Goal: Task Accomplishment & Management: Manage account settings

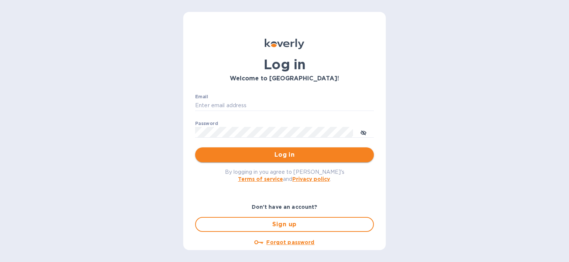
type input "[PERSON_NAME][EMAIL_ADDRESS][PERSON_NAME][DOMAIN_NAME]"
click at [289, 160] on button "Log in" at bounding box center [284, 155] width 179 height 15
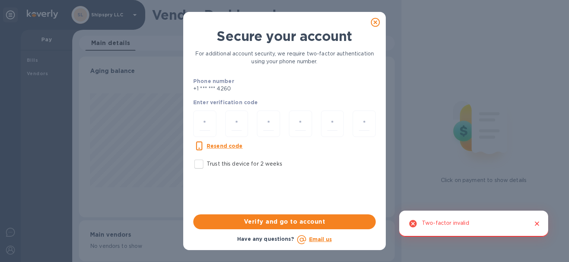
scroll to position [161, 313]
click at [207, 126] on input "number" at bounding box center [205, 124] width 10 height 14
type input "5"
type input "1"
type input "4"
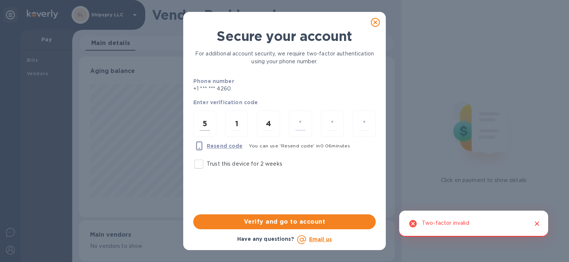
type input "2"
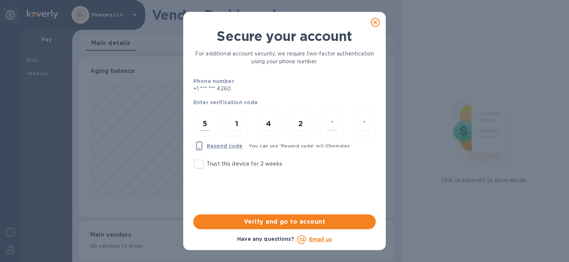
type input "5"
type input "6"
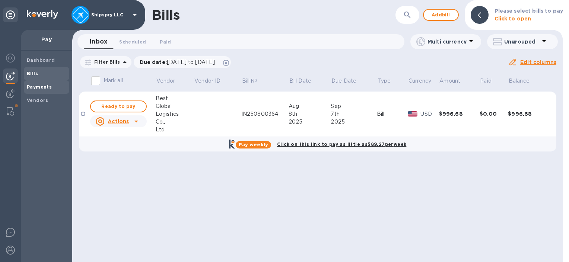
click at [43, 84] on b "Payments" at bounding box center [39, 87] width 25 height 6
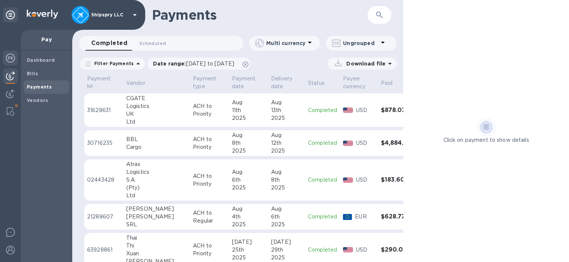
click at [10, 57] on img at bounding box center [10, 58] width 9 height 9
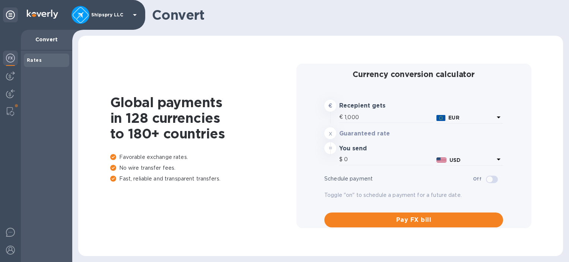
type input "1,177.27"
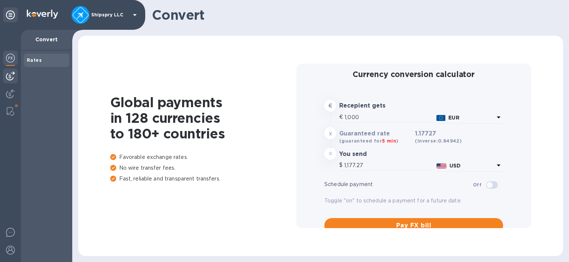
click at [4, 75] on div at bounding box center [10, 76] width 15 height 15
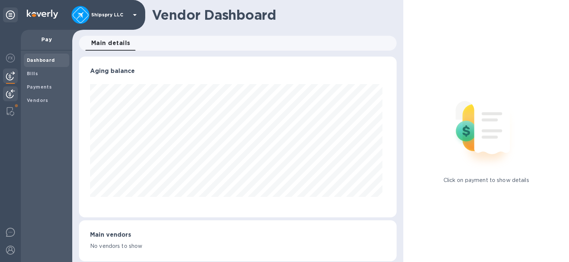
scroll to position [161, 314]
click at [9, 109] on img at bounding box center [10, 111] width 7 height 9
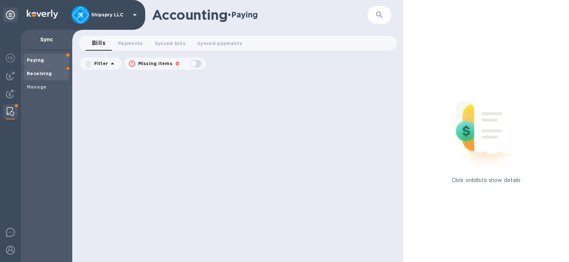
click at [58, 73] on span "Receiving" at bounding box center [46, 73] width 39 height 7
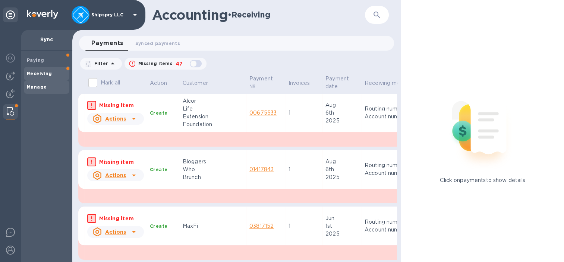
click at [53, 86] on span "Manage" at bounding box center [46, 86] width 39 height 7
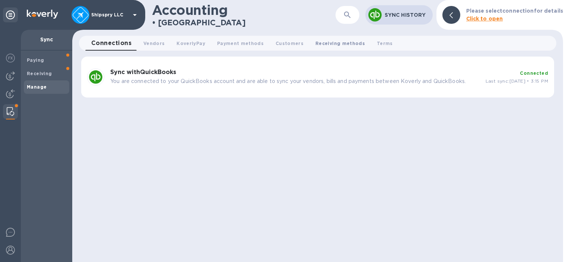
click at [320, 44] on span "Receiving methods 0" at bounding box center [341, 43] width 50 height 8
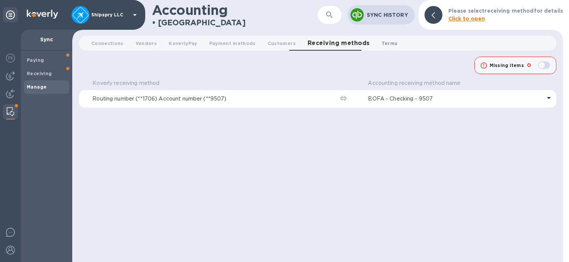
click at [382, 45] on span "Terms 0" at bounding box center [390, 43] width 16 height 8
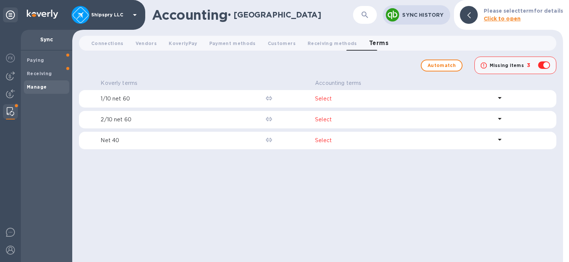
click at [501, 100] on icon at bounding box center [499, 98] width 9 height 9
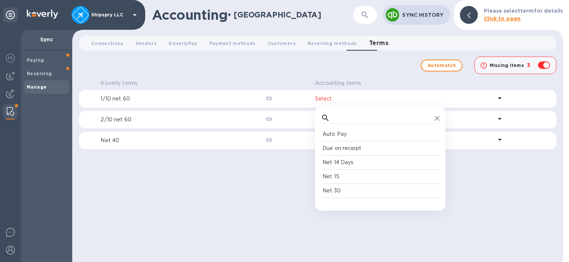
scroll to position [69, 115]
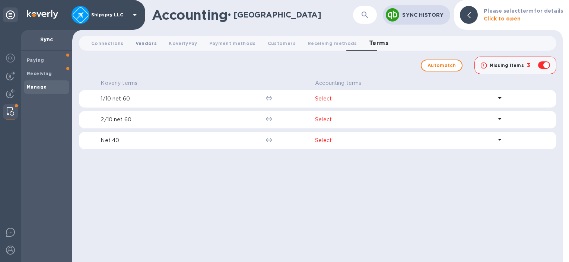
click at [143, 41] on span "Vendors 0" at bounding box center [146, 43] width 21 height 8
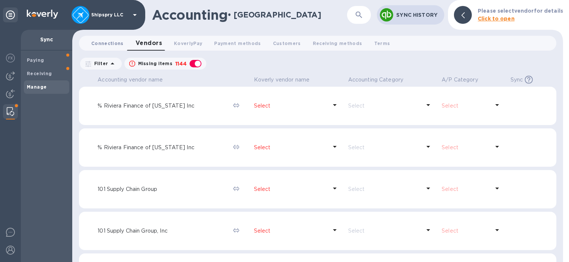
click at [101, 41] on span "Connections 0" at bounding box center [107, 43] width 32 height 8
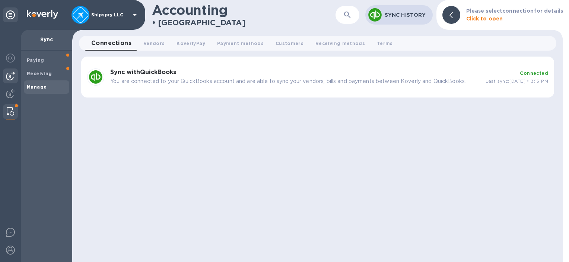
click at [12, 75] on img at bounding box center [10, 76] width 9 height 9
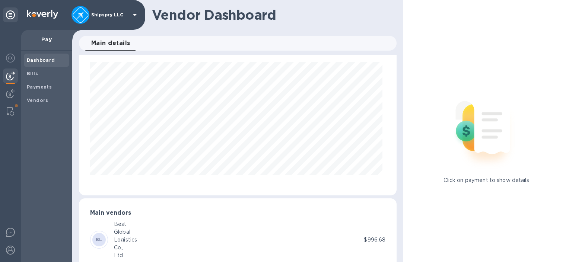
scroll to position [42, 0]
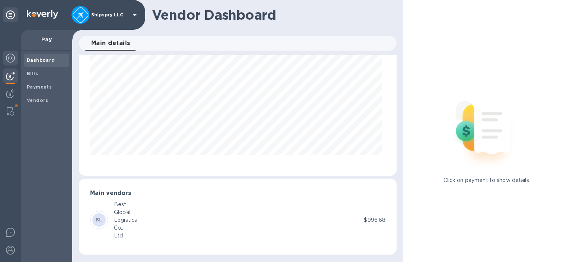
click at [10, 57] on img at bounding box center [10, 58] width 9 height 9
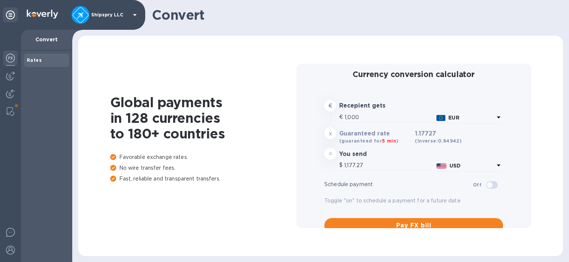
click at [138, 11] on icon at bounding box center [134, 14] width 9 height 9
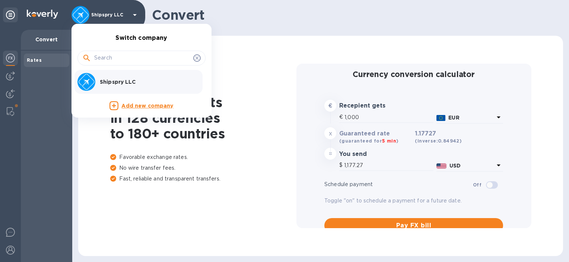
click at [10, 232] on div at bounding box center [284, 131] width 569 height 262
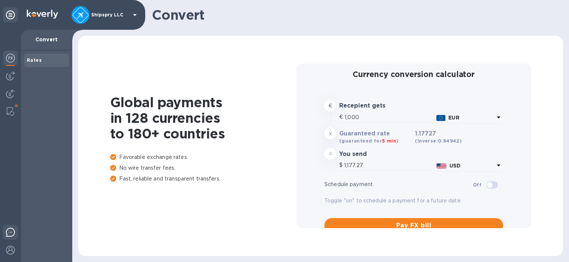
click at [11, 231] on img at bounding box center [10, 232] width 9 height 9
click at [10, 258] on div at bounding box center [10, 251] width 15 height 16
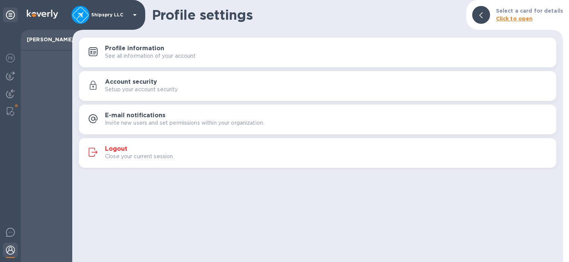
click at [292, 203] on div "Profile settings Select a card for details Click to open Profile information Se…" at bounding box center [317, 131] width 491 height 262
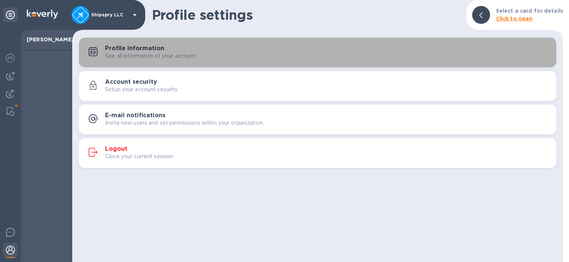
click at [323, 56] on div "See all information of your account" at bounding box center [328, 56] width 446 height 8
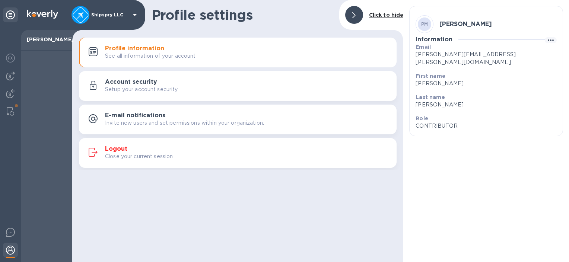
click at [190, 87] on div "Setup your account security" at bounding box center [248, 90] width 286 height 8
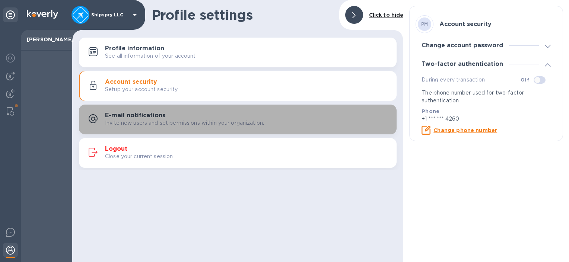
click at [160, 118] on h3 "E-mail notifications" at bounding box center [135, 115] width 60 height 7
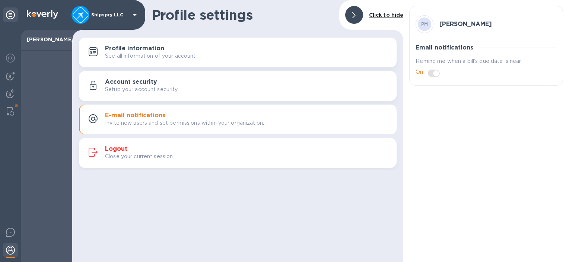
click at [386, 15] on b "Click to hide" at bounding box center [386, 15] width 35 height 6
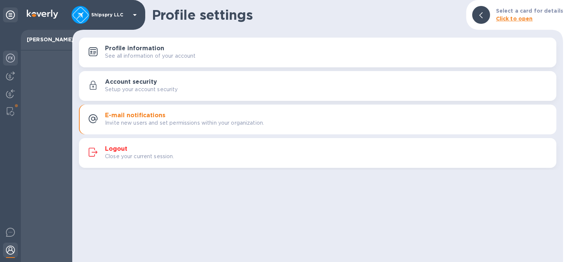
click at [15, 60] on img at bounding box center [10, 58] width 9 height 9
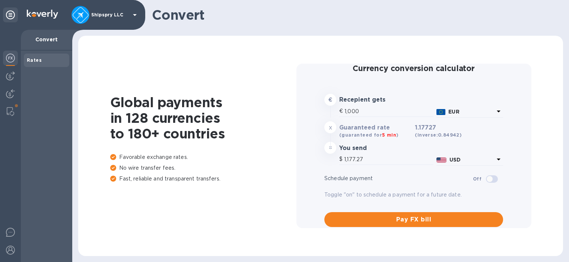
scroll to position [11, 0]
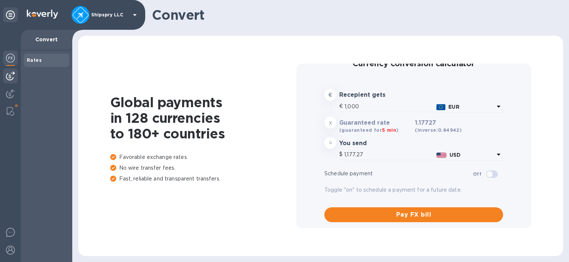
click at [3, 77] on div at bounding box center [10, 76] width 15 height 15
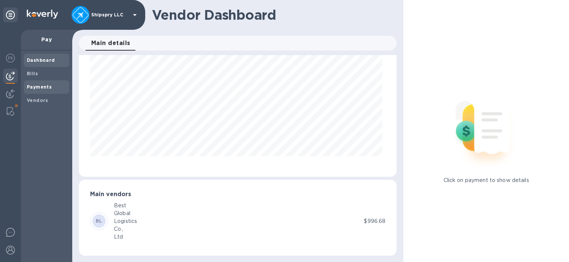
scroll to position [42, 0]
click at [35, 76] on span "Bills" at bounding box center [32, 73] width 11 height 7
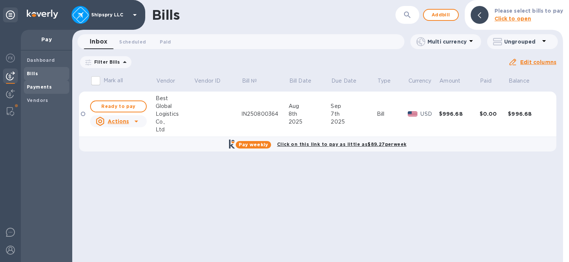
click at [43, 89] on b "Payments" at bounding box center [39, 87] width 25 height 6
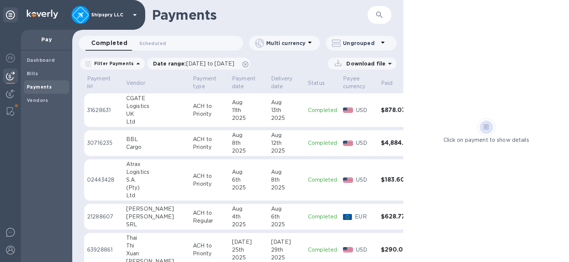
click at [387, 45] on icon at bounding box center [383, 42] width 9 height 9
click at [42, 100] on div at bounding box center [284, 131] width 569 height 262
click at [42, 100] on b "Vendors" at bounding box center [38, 101] width 22 height 6
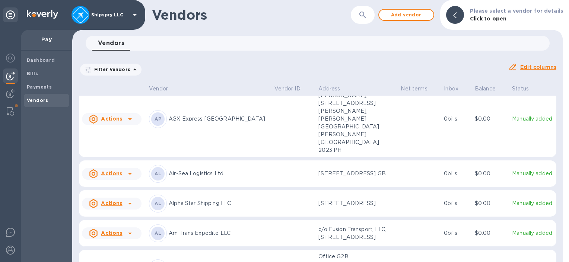
scroll to position [64, 0]
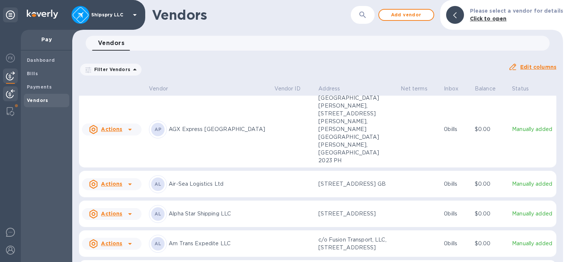
click at [15, 91] on div at bounding box center [10, 94] width 15 height 16
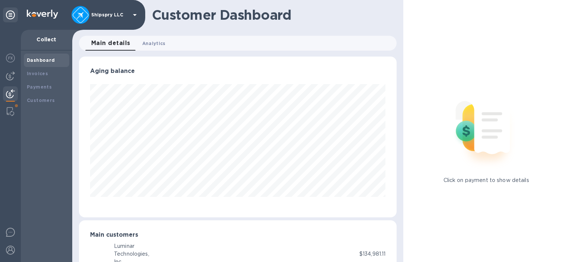
scroll to position [372394, 372239]
click at [156, 42] on span "Analytics 0" at bounding box center [153, 43] width 23 height 8
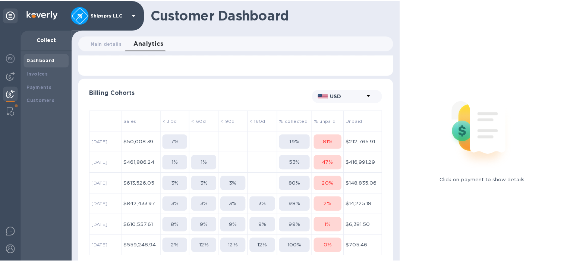
scroll to position [147, 0]
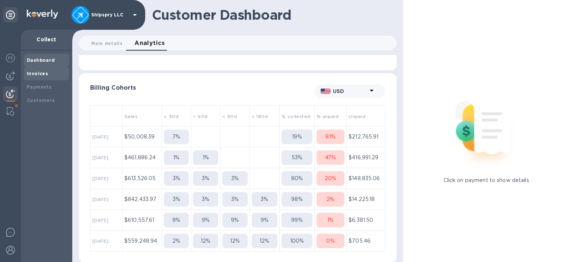
click at [51, 76] on div "Invoices" at bounding box center [46, 73] width 39 height 7
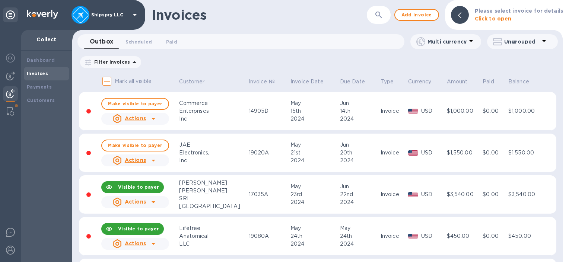
click at [451, 199] on td "$3,540.00" at bounding box center [464, 194] width 36 height 39
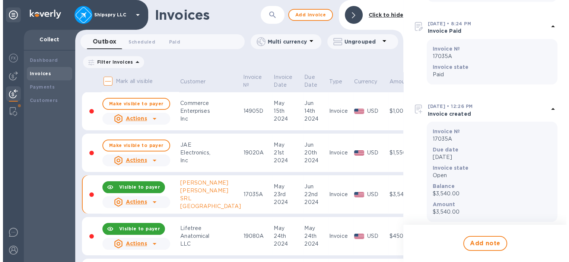
scroll to position [148, 0]
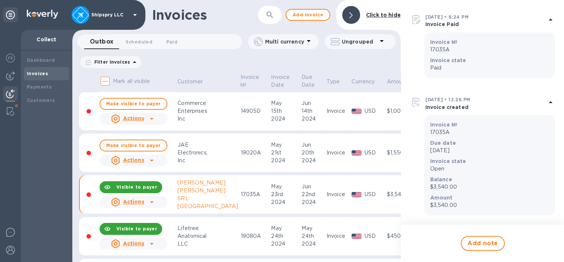
click at [386, 16] on b "Click to hide" at bounding box center [383, 15] width 35 height 6
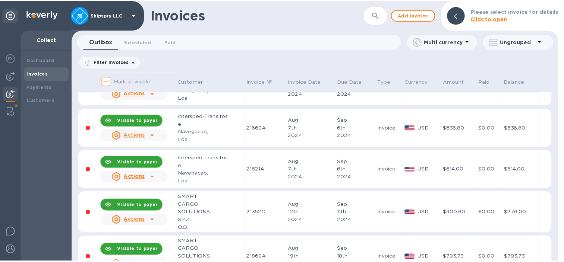
scroll to position [731, 0]
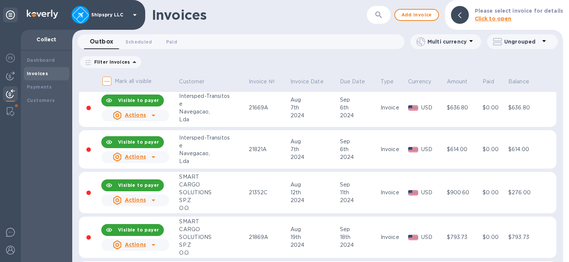
click at [134, 156] on u "Actions" at bounding box center [135, 157] width 21 height 6
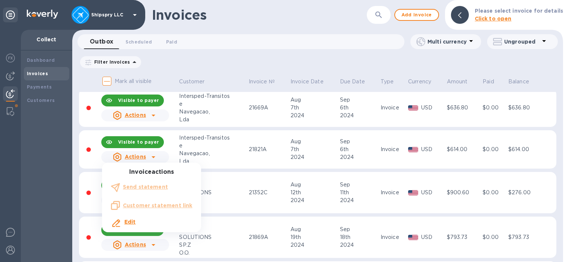
click at [246, 143] on div at bounding box center [284, 131] width 569 height 262
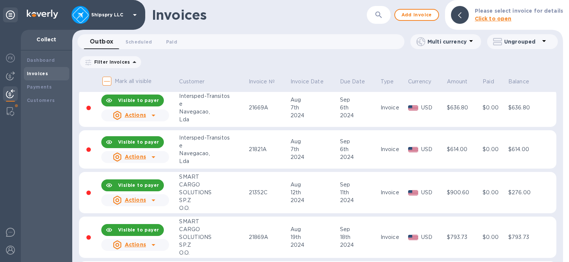
click at [248, 143] on td "21821A" at bounding box center [269, 149] width 42 height 39
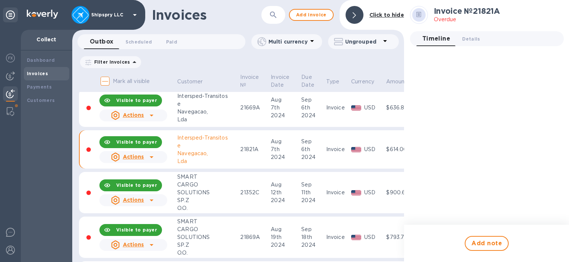
scroll to position [745, 0]
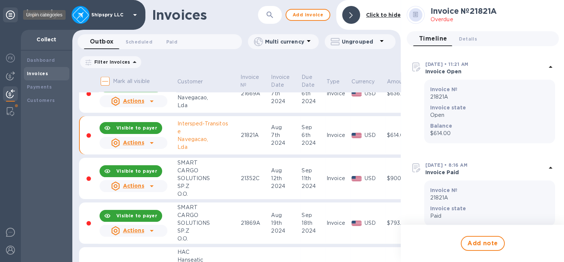
click at [12, 12] on icon at bounding box center [10, 14] width 9 height 9
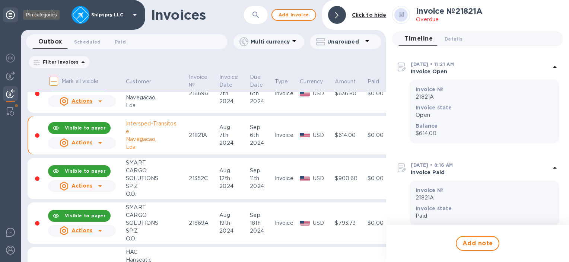
click at [12, 13] on icon at bounding box center [10, 14] width 9 height 9
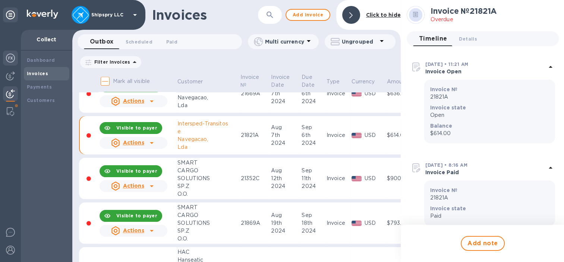
click at [7, 62] on img at bounding box center [10, 58] width 9 height 9
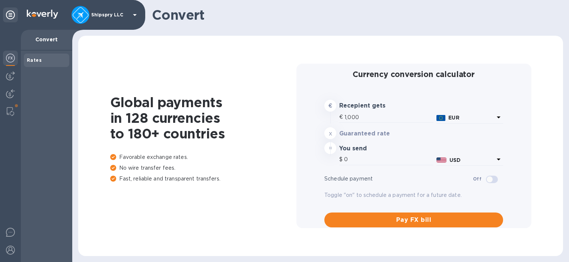
type input "1,177.17"
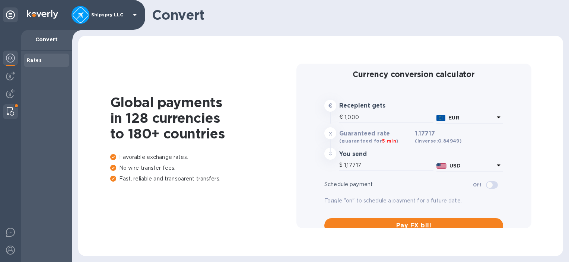
click at [13, 109] on img at bounding box center [10, 111] width 7 height 9
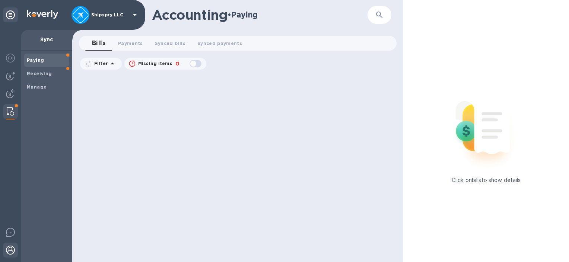
click at [7, 256] on div at bounding box center [10, 251] width 15 height 16
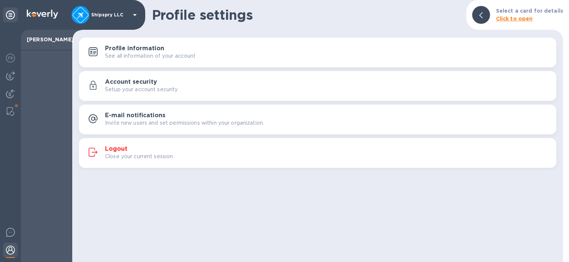
click at [144, 158] on p "Close your current session." at bounding box center [139, 157] width 69 height 8
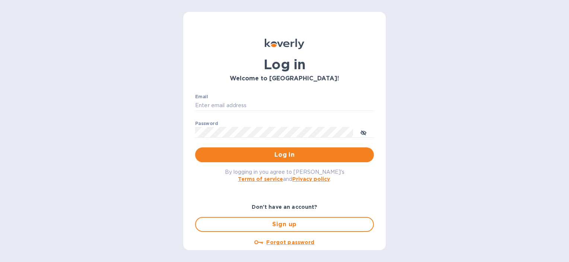
type input "[PERSON_NAME][EMAIL_ADDRESS][PERSON_NAME][DOMAIN_NAME]"
